Goal: Task Accomplishment & Management: Complete application form

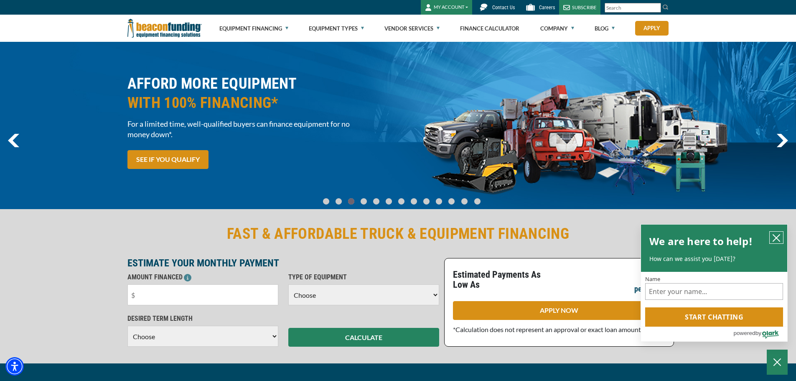
click at [777, 234] on icon "close chatbox" at bounding box center [777, 238] width 8 height 8
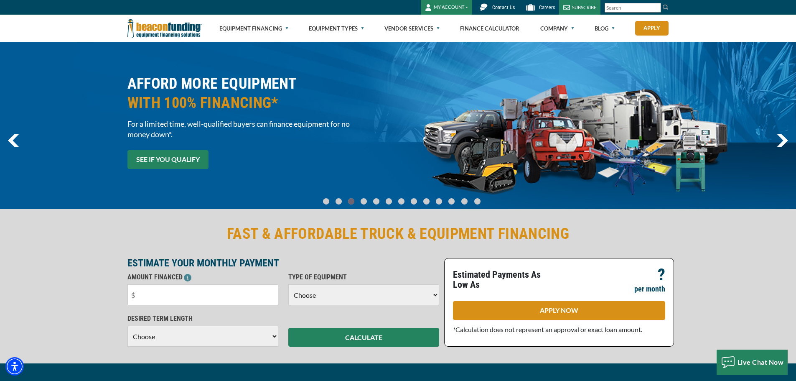
click at [182, 161] on link "SEE IF YOU QUALIFY" at bounding box center [168, 159] width 81 height 19
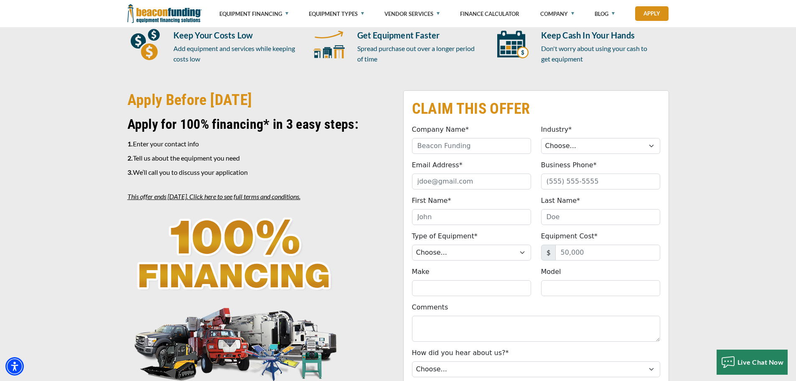
scroll to position [293, 0]
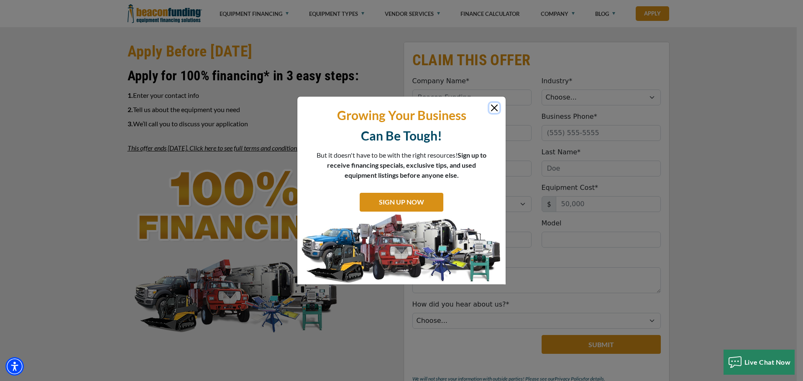
click at [494, 105] on button "Close" at bounding box center [494, 108] width 10 height 10
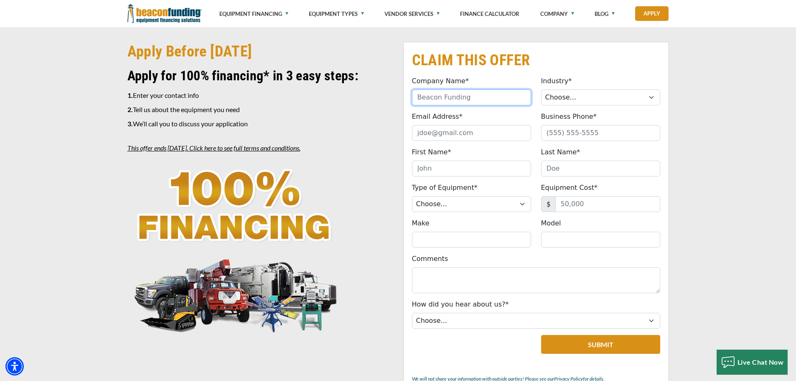
click at [461, 100] on input "Company Name*" at bounding box center [471, 97] width 119 height 16
type input "SILVER CREEK TRANSPORTATION, LLC"
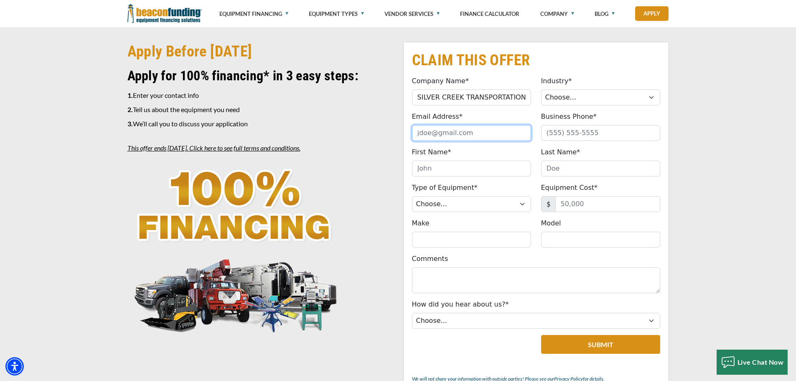
type input "[PERSON_NAME][EMAIL_ADDRESS][DOMAIN_NAME]"
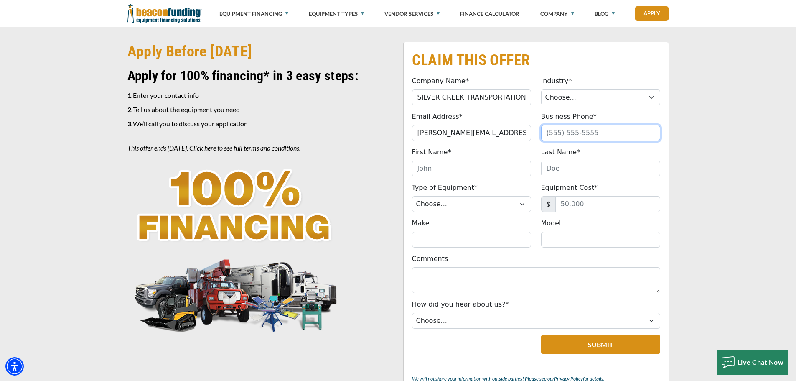
type input "2708260777"
type input "[PERSON_NAME]"
type input "[PHONE_NUMBER]"
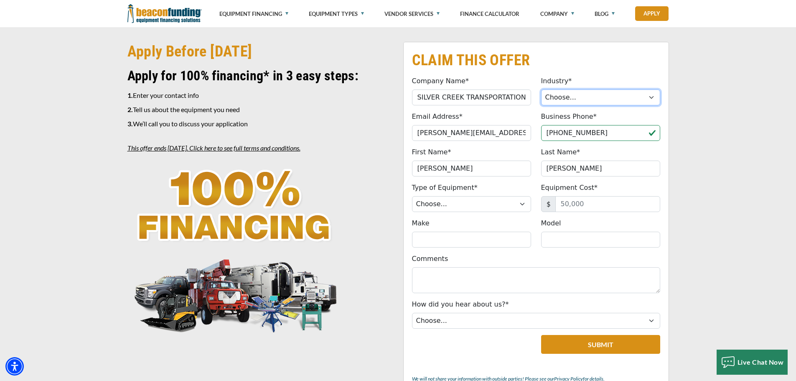
click at [556, 97] on select "Choose... Towing Landscape/Hardscape Decorated Apparel Septic Light Constructio…" at bounding box center [600, 97] width 119 height 16
select select "1"
click at [541, 89] on select "Choose... Towing Landscape/Hardscape Decorated Apparel Septic Light Constructio…" at bounding box center [600, 97] width 119 height 16
click at [465, 203] on select "Choose... Backhoe Boom/Bucket Truck Chipper Commercial Mower Crane DTG/DTF Prin…" at bounding box center [471, 204] width 119 height 16
select select "5"
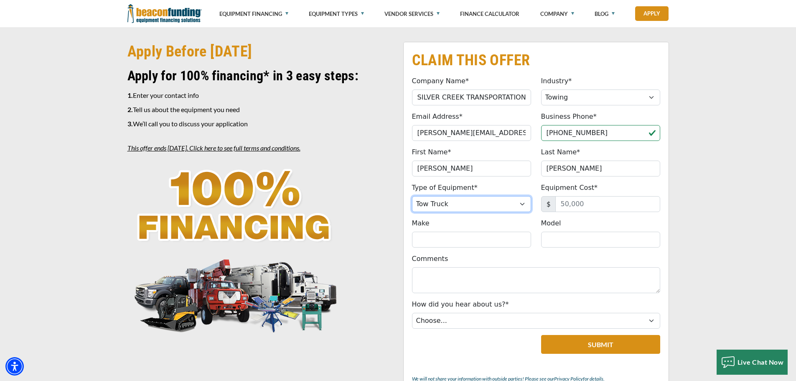
click at [412, 196] on select "Choose... Backhoe Boom/Bucket Truck Chipper Commercial Mower Crane DTG/DTF Prin…" at bounding box center [471, 204] width 119 height 16
click at [608, 203] on input "Equipment Cost*" at bounding box center [608, 204] width 105 height 16
type input "133,500"
click at [435, 240] on input "Make" at bounding box center [471, 240] width 119 height 16
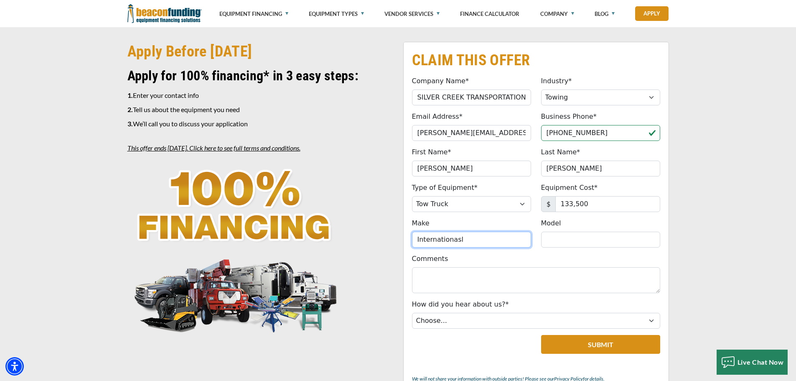
type input "Internationasl"
click at [560, 238] on input "Model" at bounding box center [600, 240] width 119 height 16
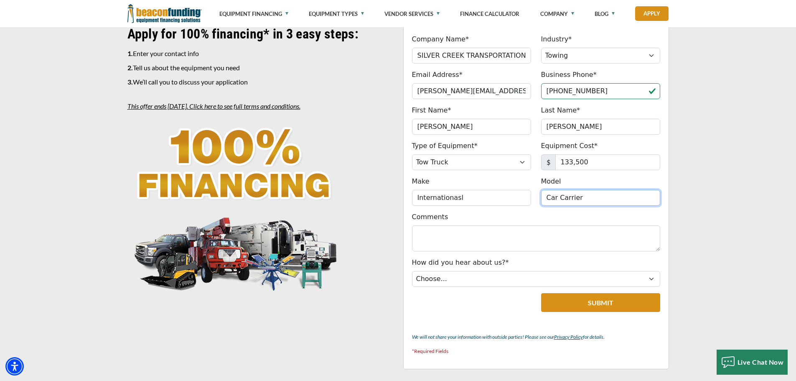
type input "Car Carrier"
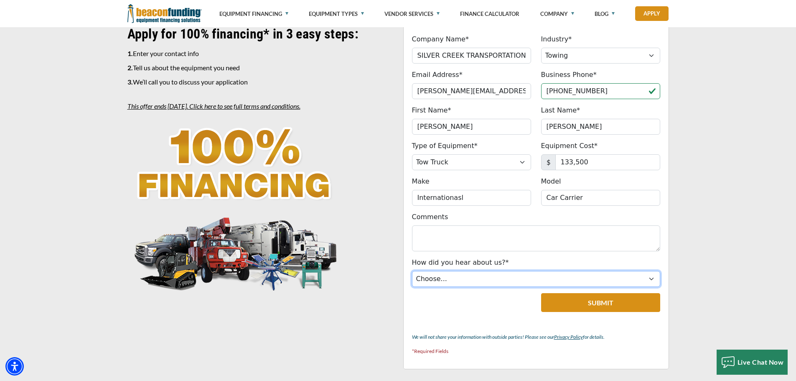
click at [451, 282] on select "Choose... Internet Search Vendor Referral Word of Mouth Client Referral Email E…" at bounding box center [536, 279] width 248 height 16
select select "8"
click at [412, 271] on select "Choose... Internet Search Vendor Referral Word of Mouth Client Referral Email E…" at bounding box center [536, 279] width 248 height 16
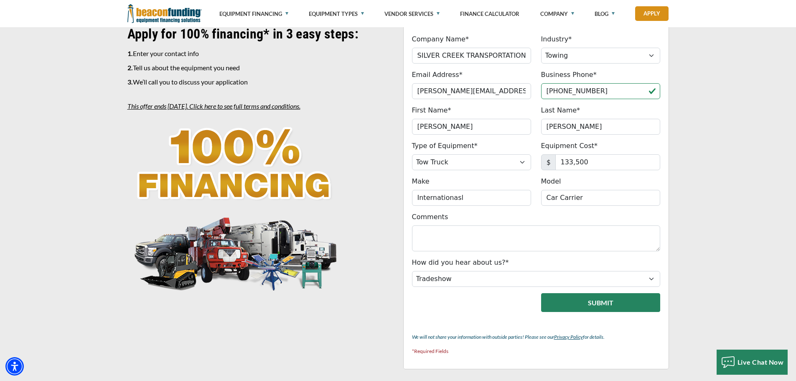
click at [605, 306] on button "Submit" at bounding box center [600, 302] width 119 height 19
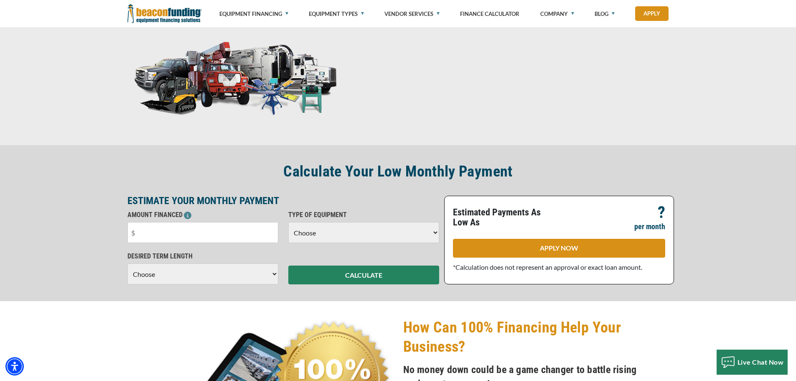
scroll to position [552, 0]
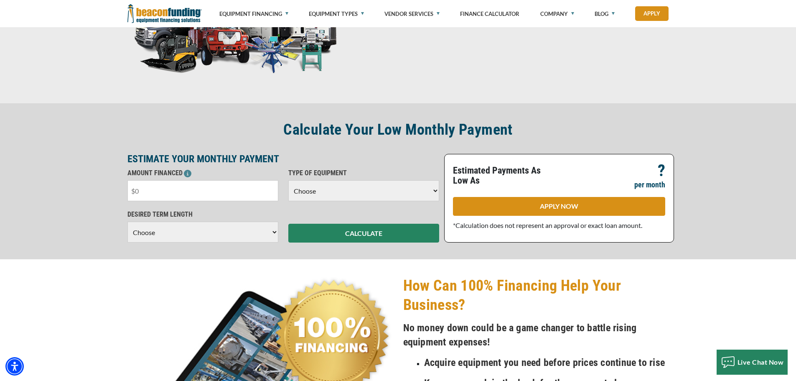
click at [148, 189] on input "text" at bounding box center [203, 190] width 151 height 21
drag, startPoint x: 148, startPoint y: 189, endPoint x: 132, endPoint y: 193, distance: 16.4
click at [134, 193] on input "text" at bounding box center [203, 190] width 151 height 21
type input "$133,500"
click at [329, 189] on select "Choose Backhoe Boom/Bucket Truck Chipper Commercial Mower Crane DTG/DTF Printin…" at bounding box center [363, 190] width 151 height 21
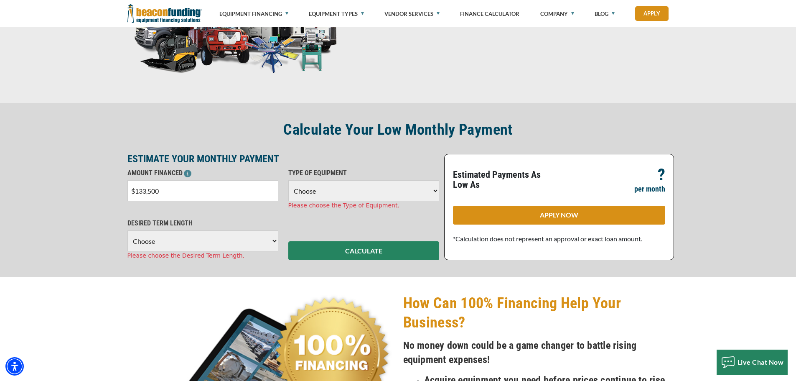
select select "5"
click at [288, 180] on select "Choose Backhoe Boom/Bucket Truck Chipper Commercial Mower Crane DTG/DTF Printin…" at bounding box center [363, 190] width 151 height 21
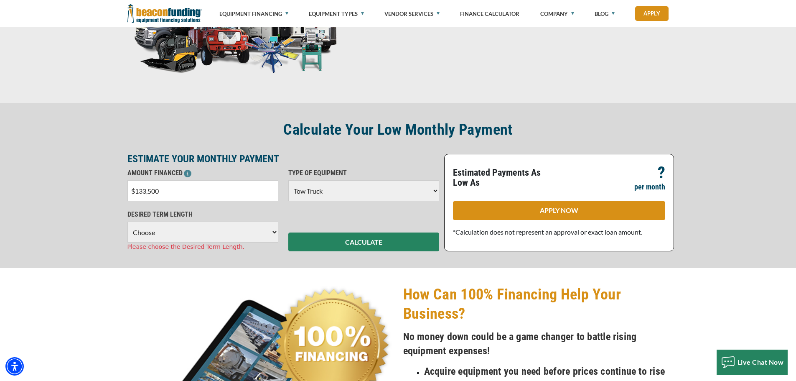
click at [181, 232] on select "Choose 36 Months 48 Months 60 Months 72 Months" at bounding box center [203, 232] width 151 height 21
select select "60"
click at [128, 222] on select "Choose 36 Months 48 Months 60 Months 72 Months" at bounding box center [203, 232] width 151 height 21
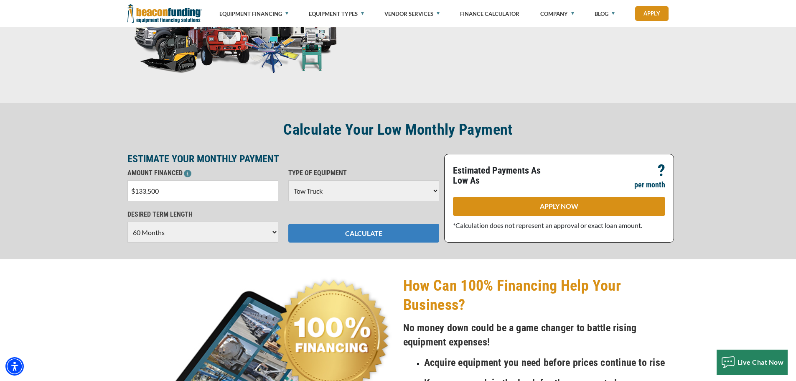
click at [317, 230] on button "CALCULATE" at bounding box center [363, 233] width 151 height 19
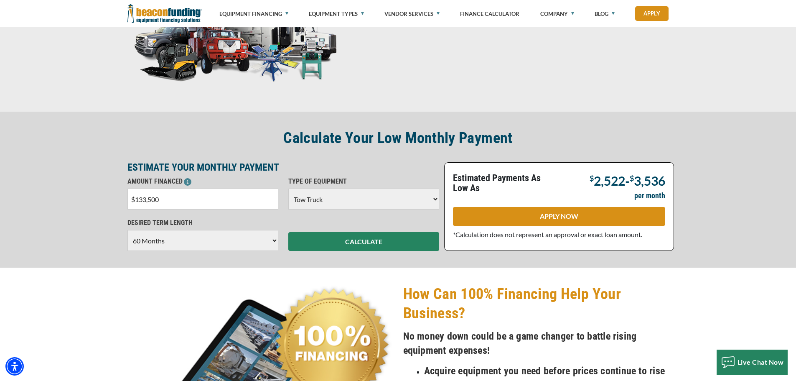
scroll to position [753, 0]
